Goal: Information Seeking & Learning: Learn about a topic

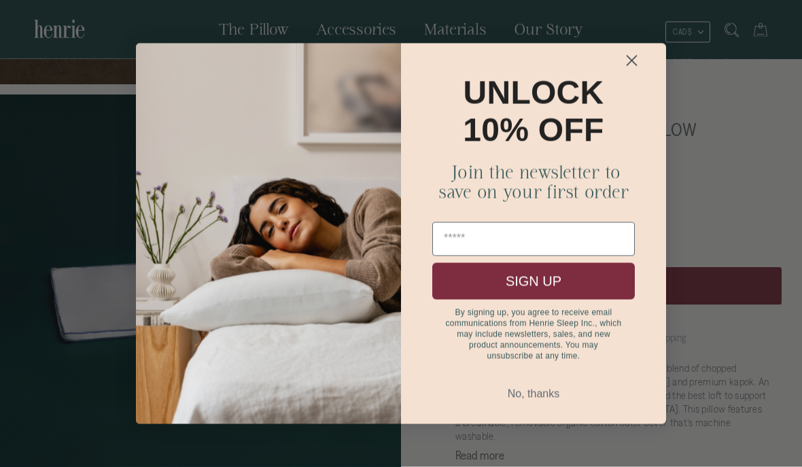
scroll to position [468, 0]
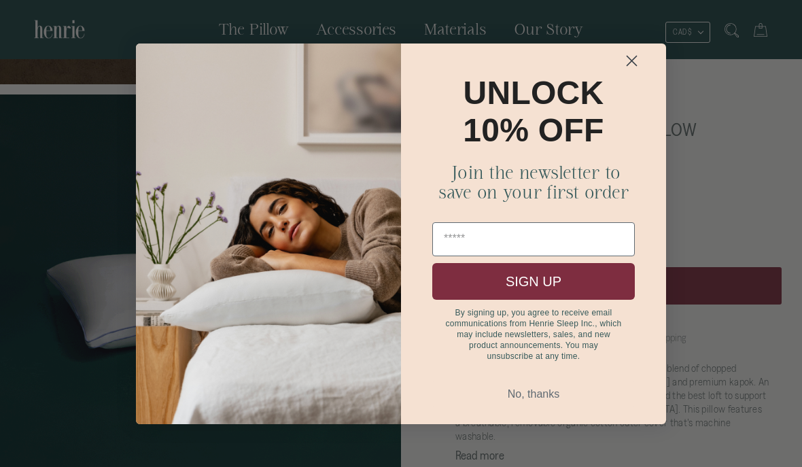
click at [602, 347] on p "By signing up, you agree to receive email communications from Henrie Sleep Inc.…" at bounding box center [533, 334] width 177 height 54
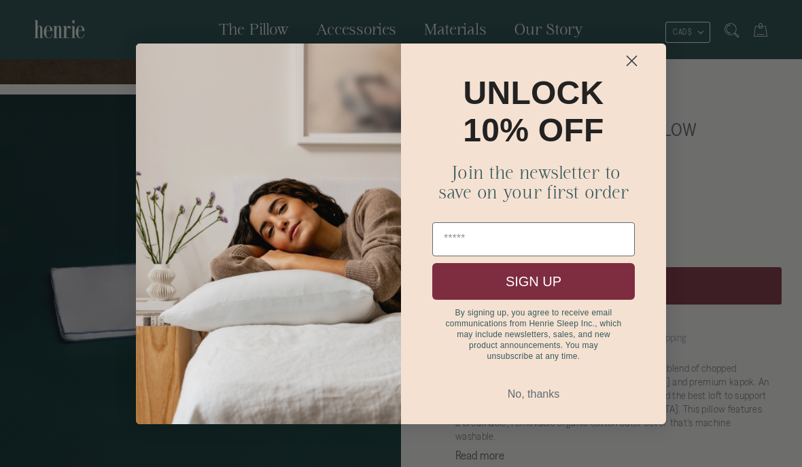
click at [628, 71] on circle "Close dialog" at bounding box center [632, 60] width 22 height 22
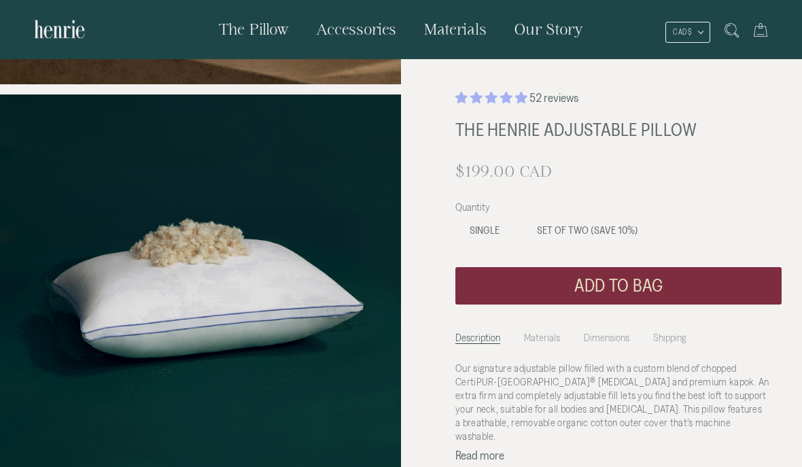
click at [600, 340] on li "Dimensions" at bounding box center [607, 334] width 46 height 19
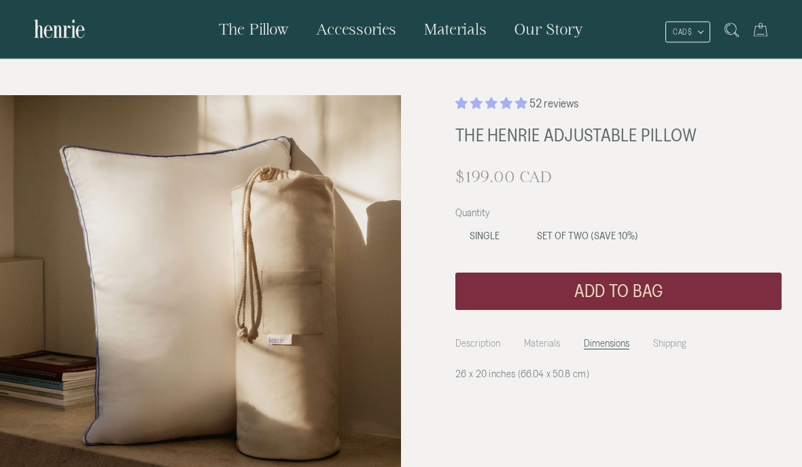
scroll to position [0, 0]
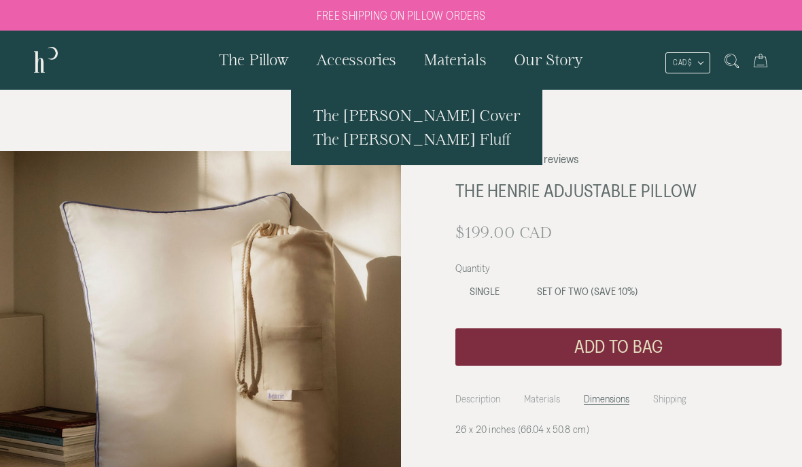
click at [455, 69] on link "Materials" at bounding box center [455, 60] width 90 height 58
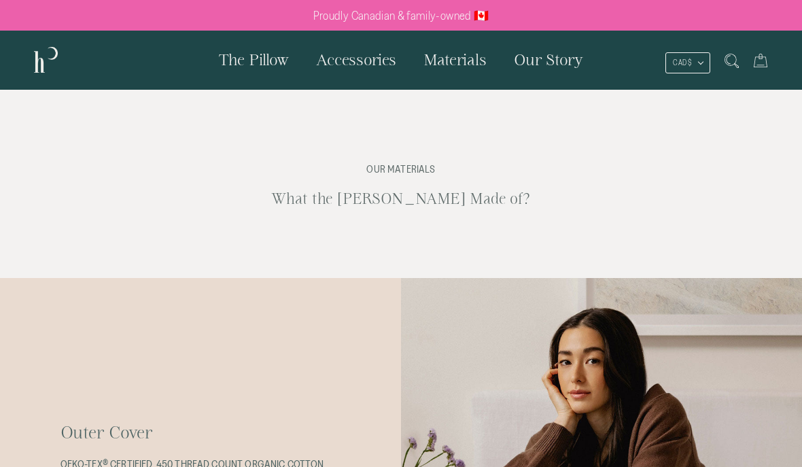
click at [531, 61] on span "Our Story" at bounding box center [548, 59] width 69 height 17
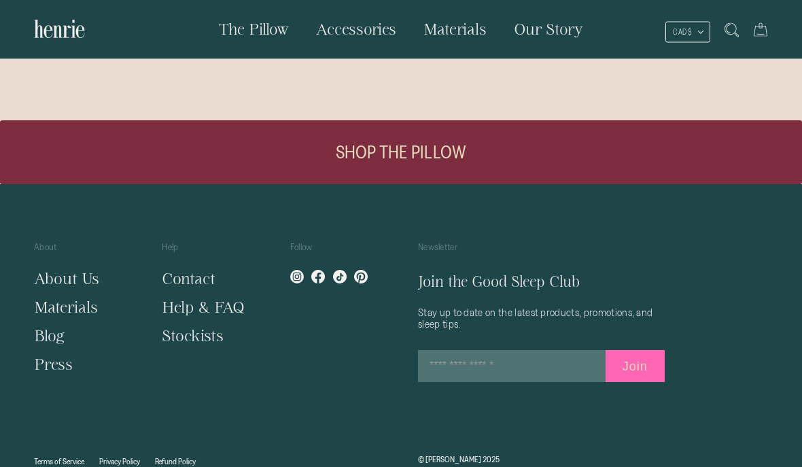
scroll to position [1079, 0]
click at [62, 281] on link "About Us" at bounding box center [66, 278] width 65 height 17
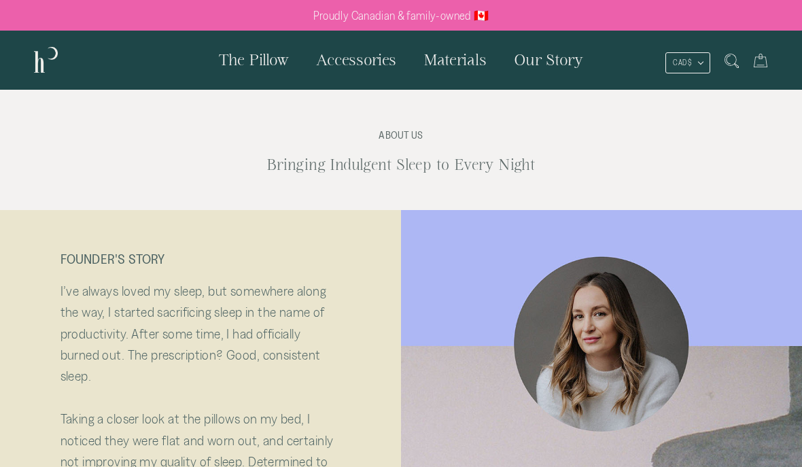
click at [242, 68] on span "The Pillow" at bounding box center [254, 59] width 70 height 17
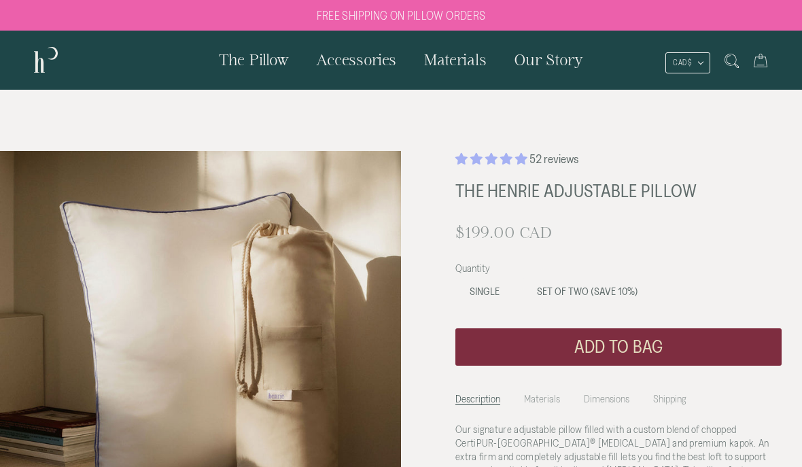
click at [443, 60] on span "Materials" at bounding box center [455, 59] width 63 height 17
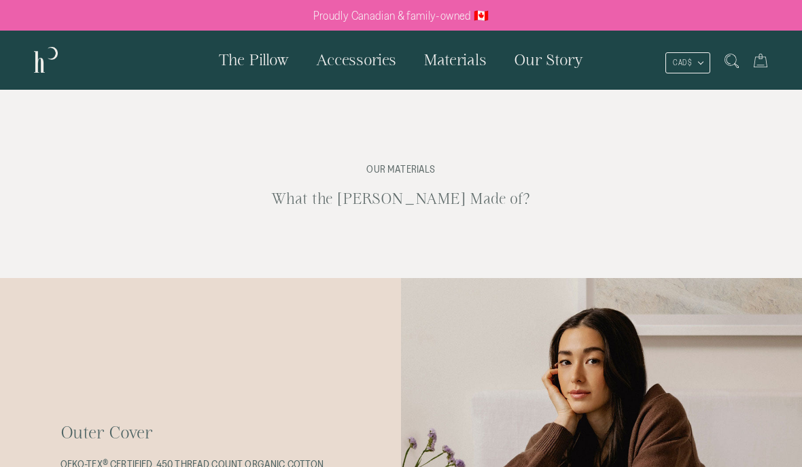
click at [194, 137] on section "Our Materials What the Henrie Pillow Made of?" at bounding box center [401, 184] width 802 height 188
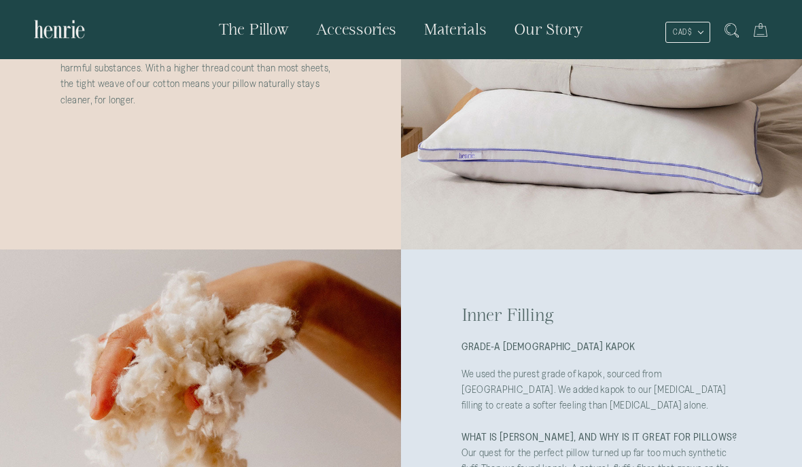
scroll to position [417, 0]
